Goal: Check status: Check status

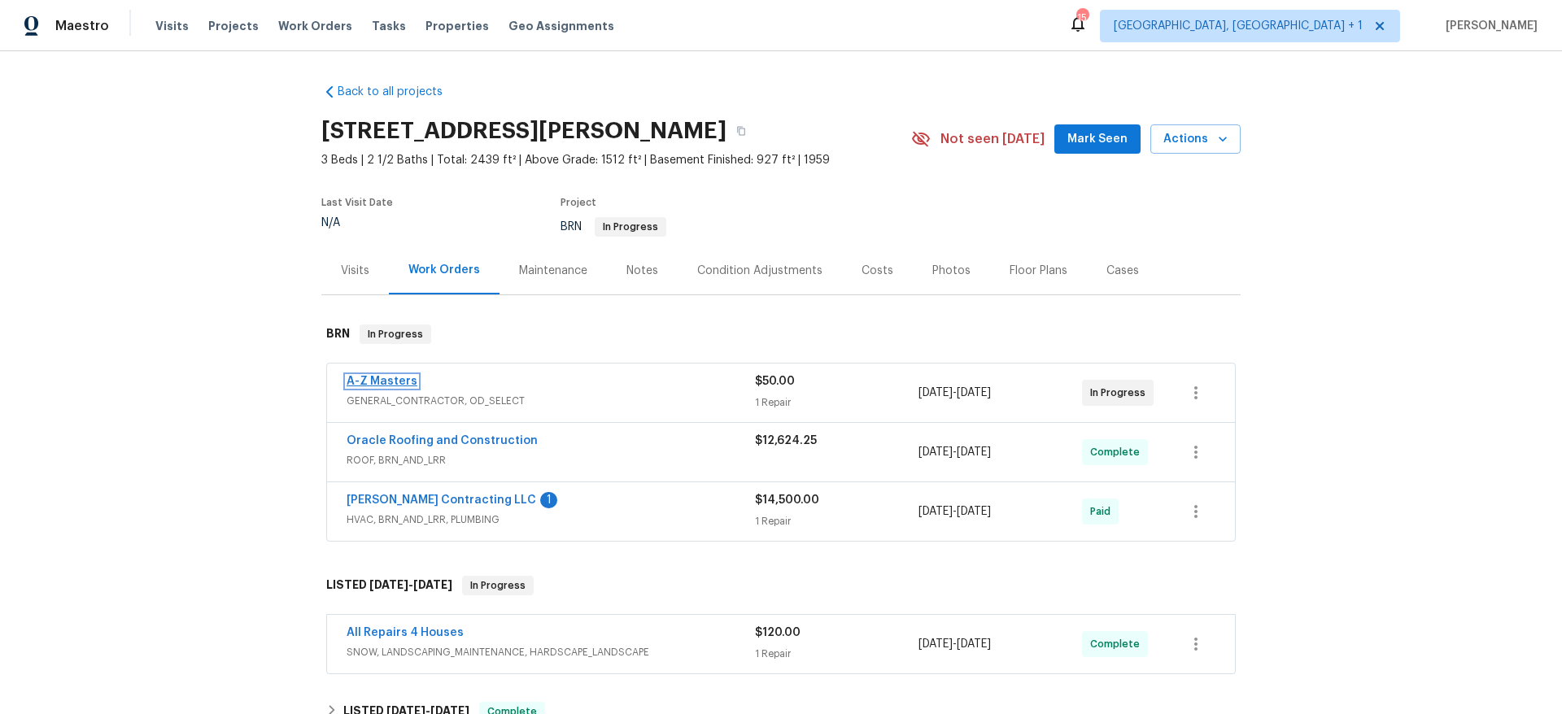
click at [377, 383] on link "A-Z Masters" at bounding box center [382, 381] width 71 height 11
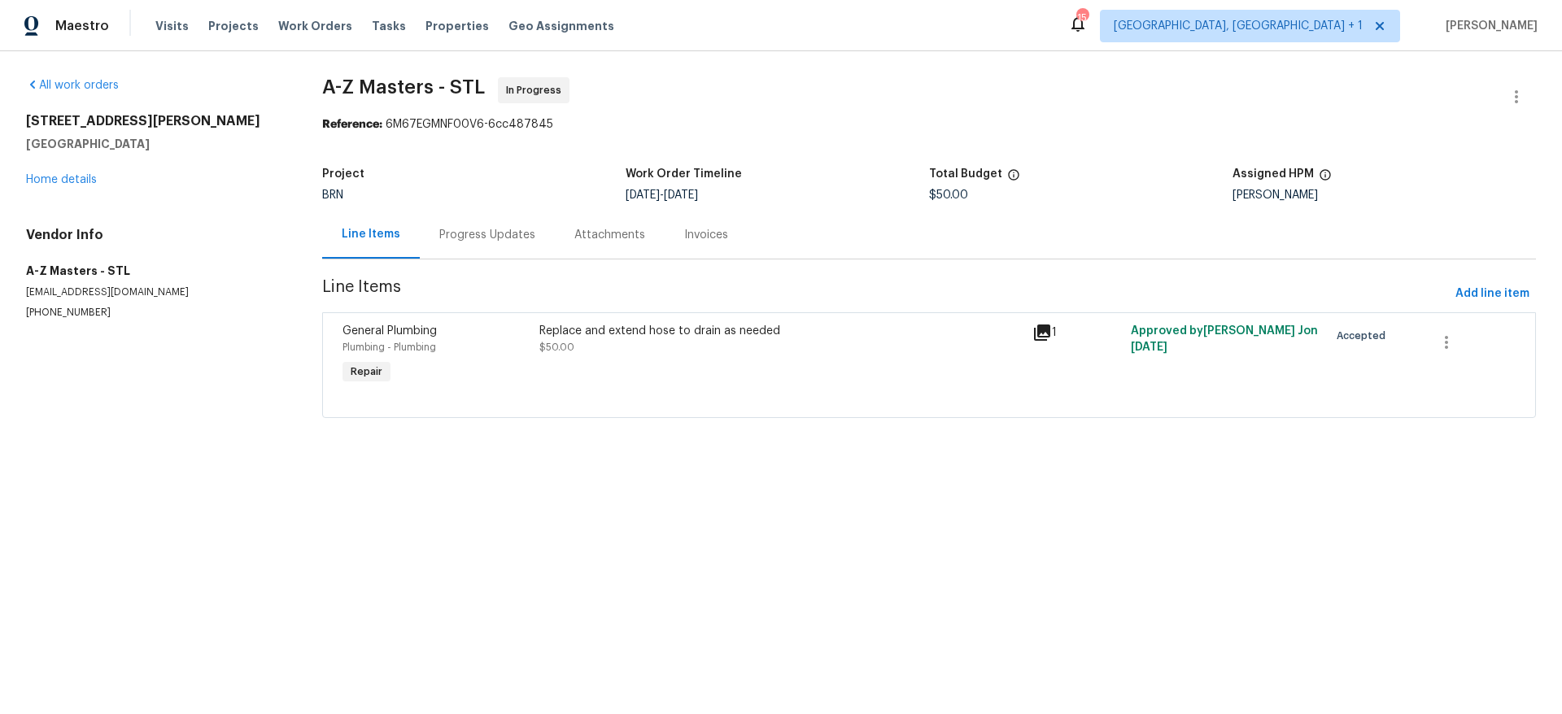
click at [469, 229] on div "Progress Updates" at bounding box center [487, 235] width 96 height 16
